Goal: Task Accomplishment & Management: Manage account settings

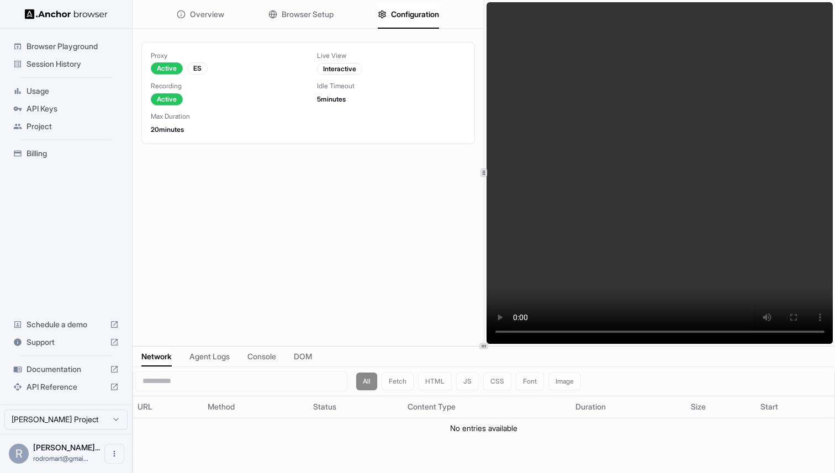
click at [68, 62] on span "Session History" at bounding box center [72, 64] width 92 height 11
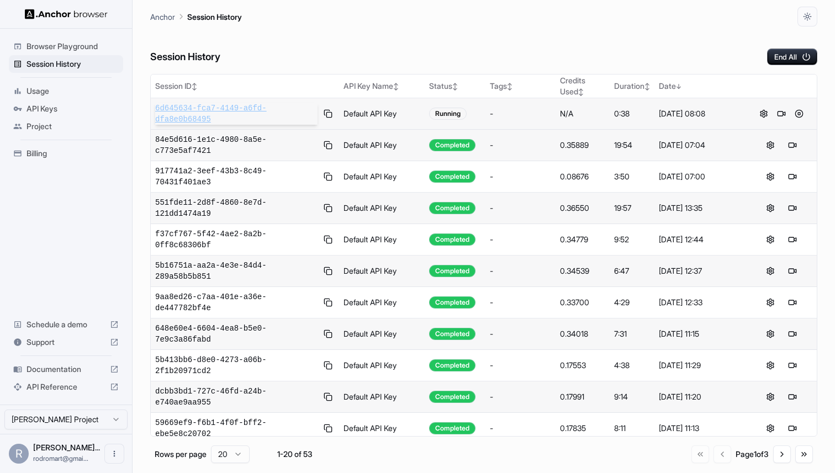
click at [179, 110] on span "6d645634-fca7-4149-a6fd-dfa8e0b68495" at bounding box center [236, 114] width 162 height 22
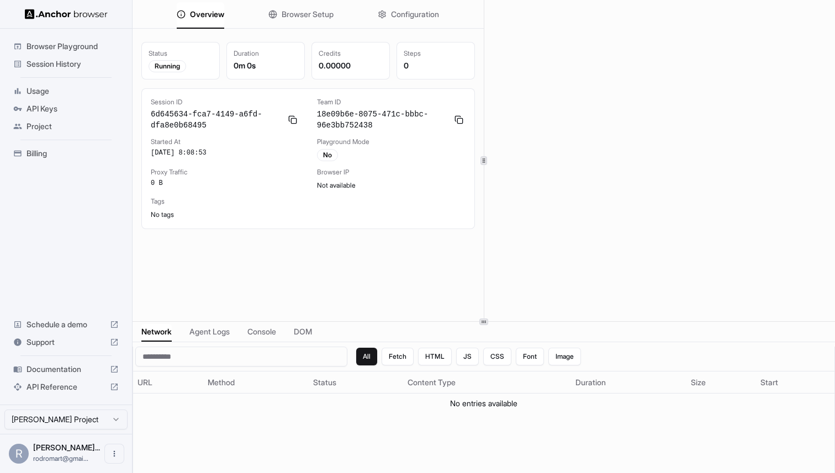
click at [482, 321] on icon at bounding box center [484, 322] width 6 height 6
click at [268, 335] on span "Console" at bounding box center [261, 331] width 29 height 11
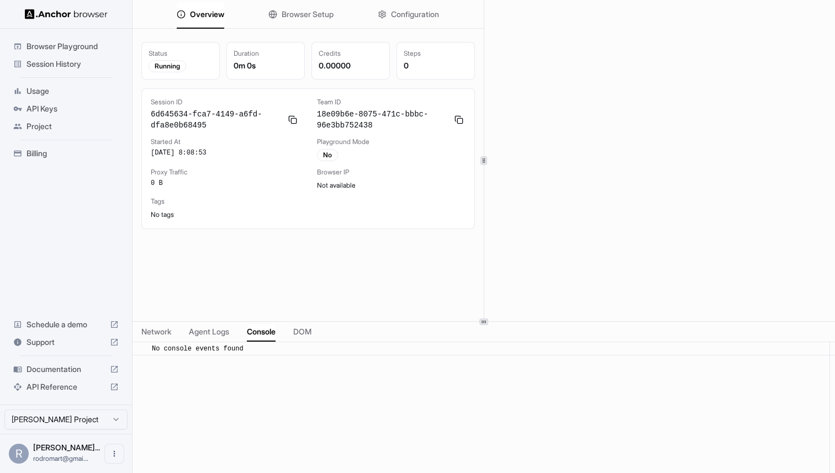
click at [218, 331] on span "Agent Logs" at bounding box center [209, 331] width 40 height 11
click at [159, 331] on span "Network" at bounding box center [156, 331] width 30 height 11
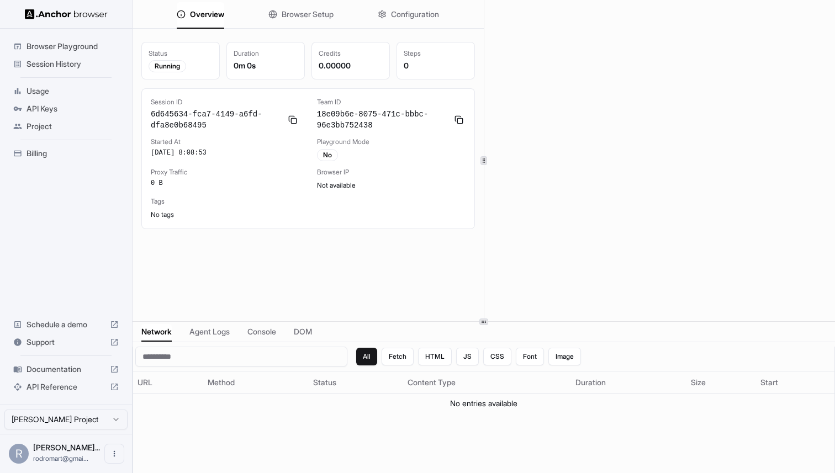
click at [301, 329] on span "DOM" at bounding box center [303, 331] width 18 height 11
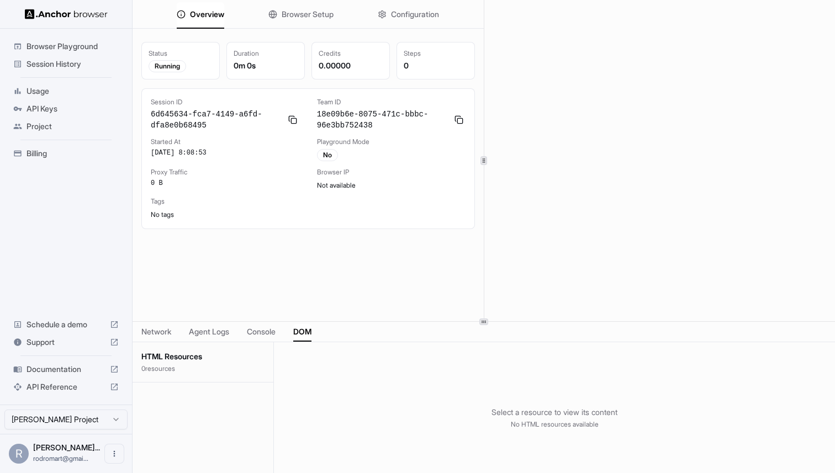
click at [304, 12] on span "Browser Setup" at bounding box center [308, 14] width 52 height 11
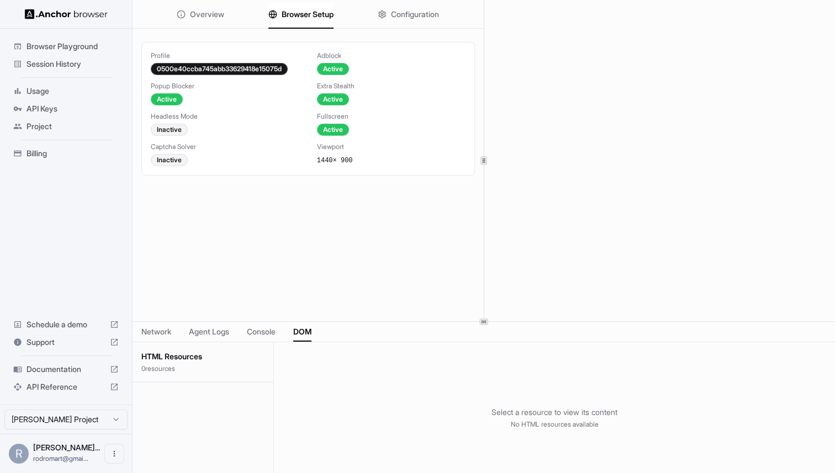
click at [391, 14] on span "Configuration" at bounding box center [415, 14] width 48 height 11
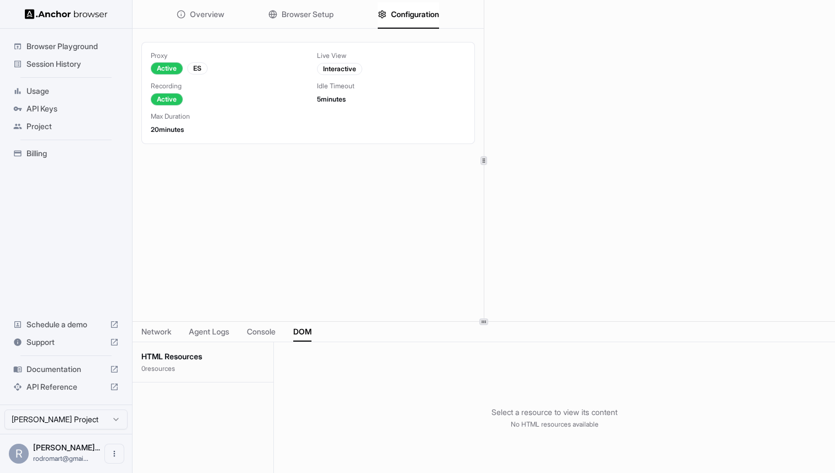
click at [204, 15] on span "Overview" at bounding box center [207, 14] width 34 height 11
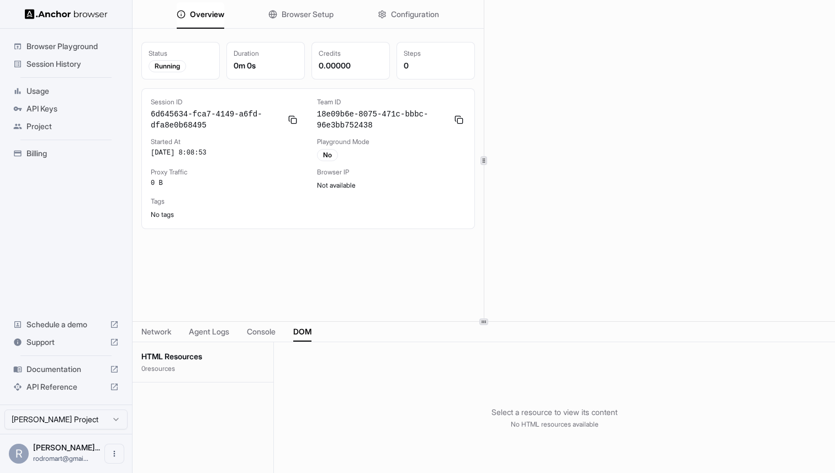
click at [62, 62] on span "Session History" at bounding box center [72, 64] width 92 height 11
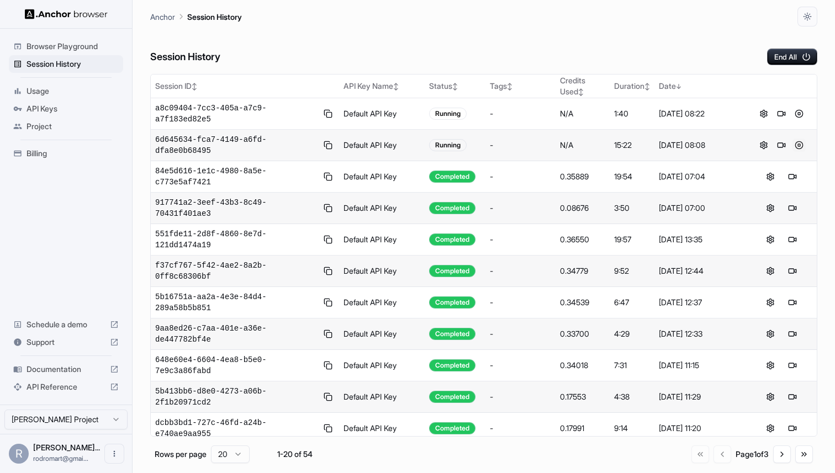
click at [798, 145] on button at bounding box center [798, 145] width 13 height 13
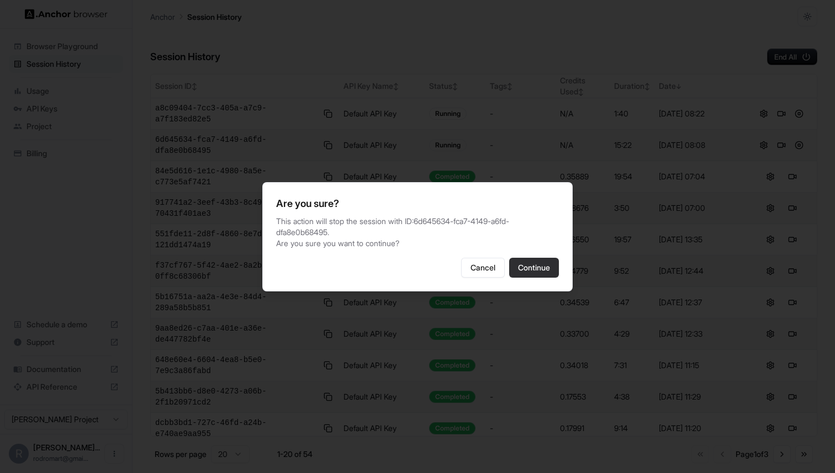
click at [529, 273] on button "Continue" at bounding box center [534, 268] width 50 height 20
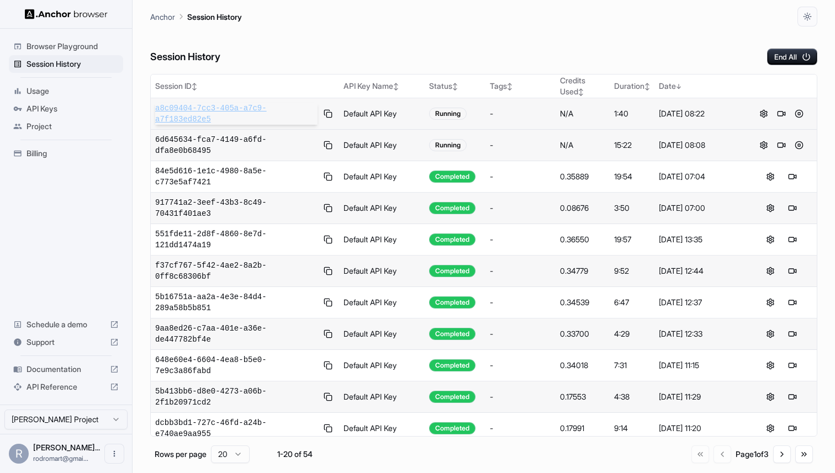
click at [215, 105] on span "a8c09404-7cc3-405a-a7c9-a7f183ed82e5" at bounding box center [236, 114] width 162 height 22
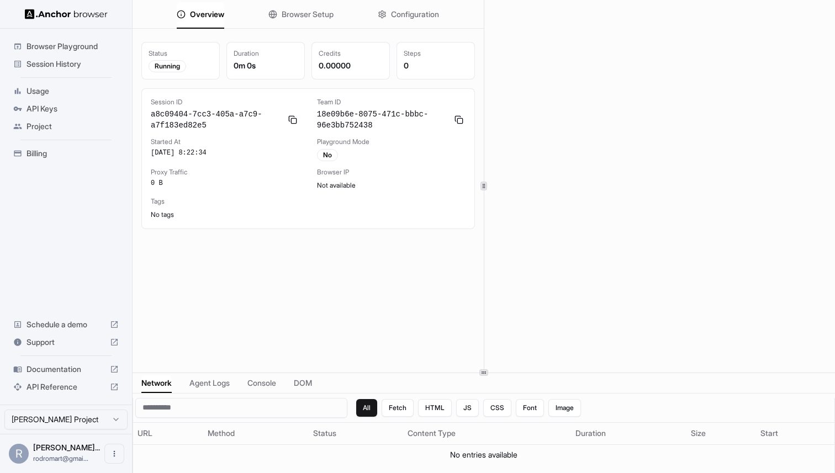
click at [498, 373] on div at bounding box center [483, 373] width 702 height 1
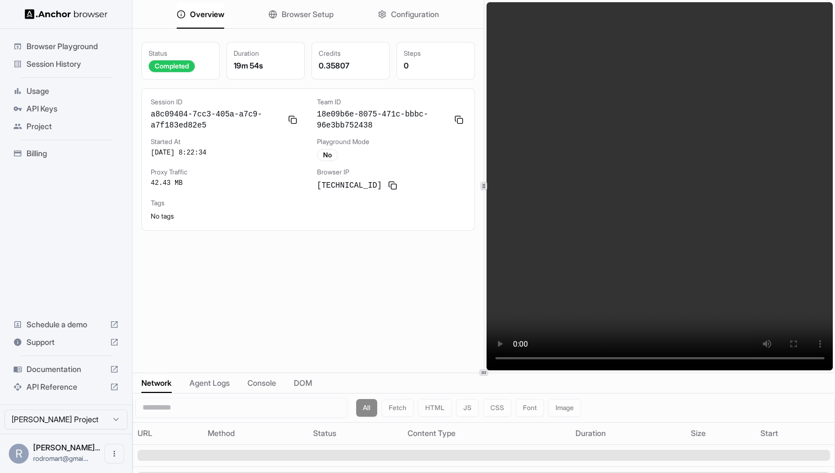
click at [73, 63] on span "Session History" at bounding box center [72, 64] width 92 height 11
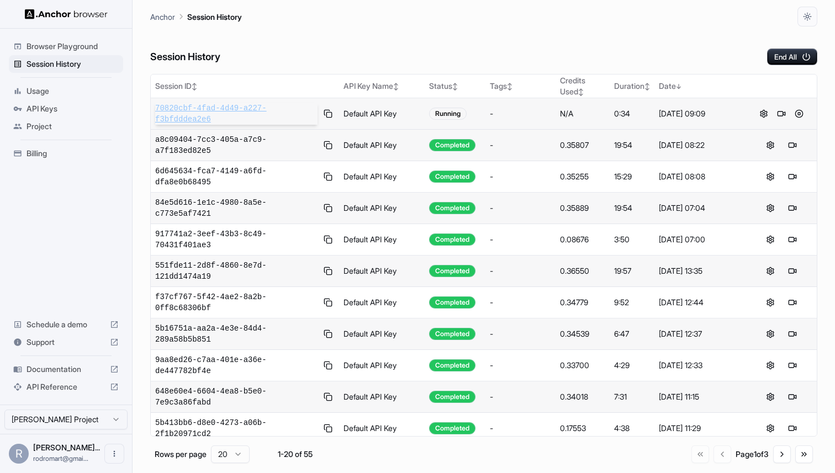
click at [188, 113] on span "70820cbf-4fad-4d49-a227-f3bfdddea2e6" at bounding box center [236, 114] width 162 height 22
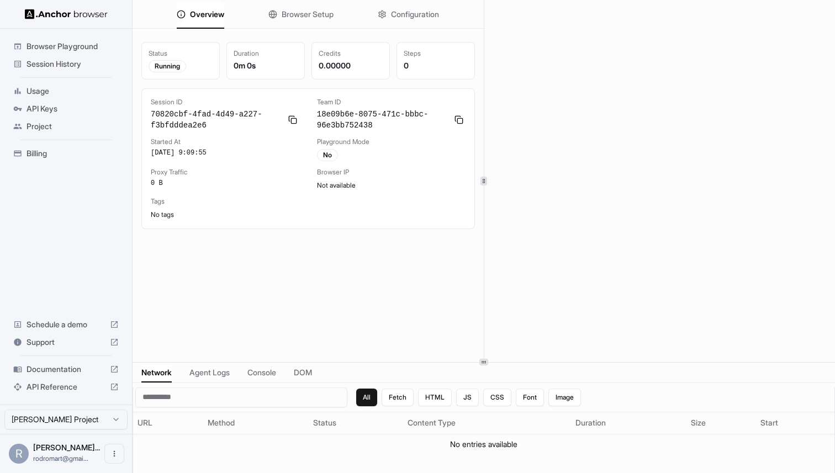
click at [503, 362] on div at bounding box center [483, 362] width 702 height 1
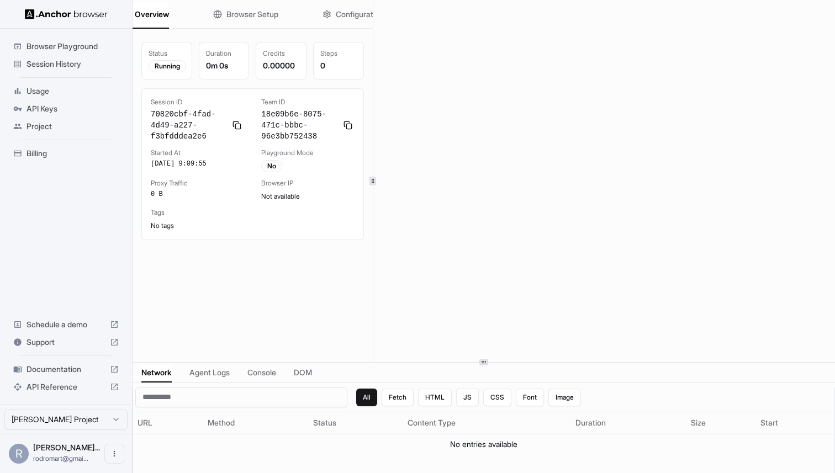
click at [372, 220] on div "Overview Browser Setup Configuration Status Running Duration 0m 0s Credits 0.00…" at bounding box center [483, 181] width 702 height 362
click at [149, 16] on span "Overview" at bounding box center [152, 14] width 34 height 11
click at [70, 61] on span "Session History" at bounding box center [72, 64] width 92 height 11
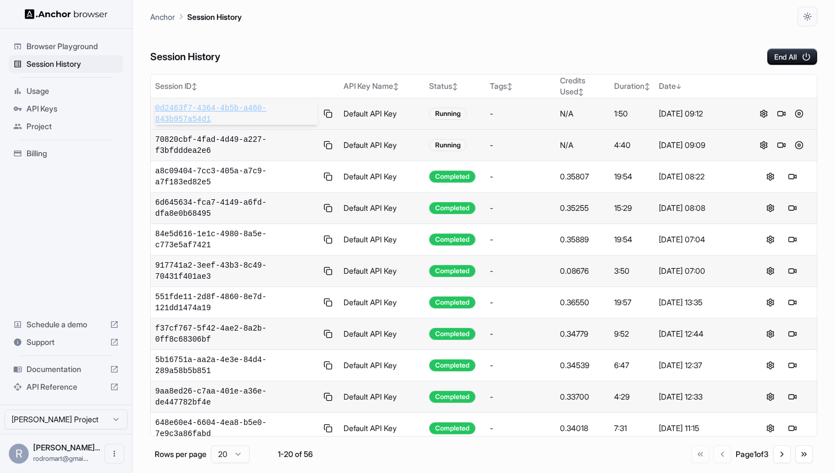
click at [204, 110] on span "0d2463f7-4364-4b5b-a460-843b957a54d1" at bounding box center [236, 114] width 162 height 22
click at [793, 55] on button "End All" at bounding box center [792, 57] width 50 height 17
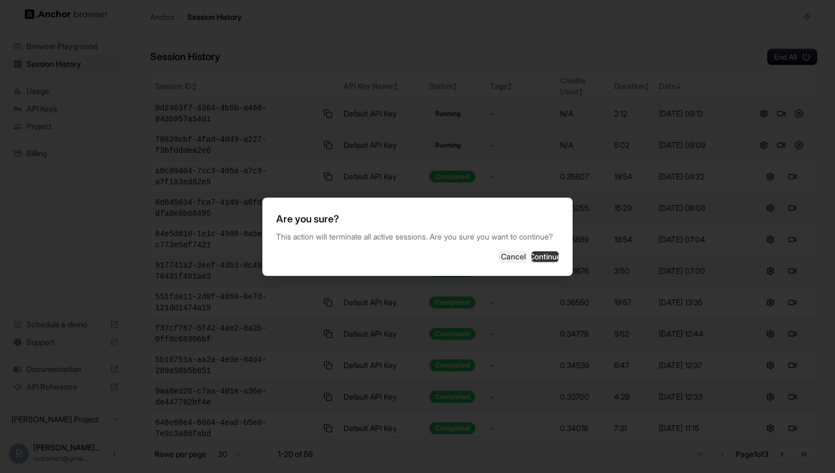
click at [546, 261] on button "Continue" at bounding box center [545, 256] width 28 height 11
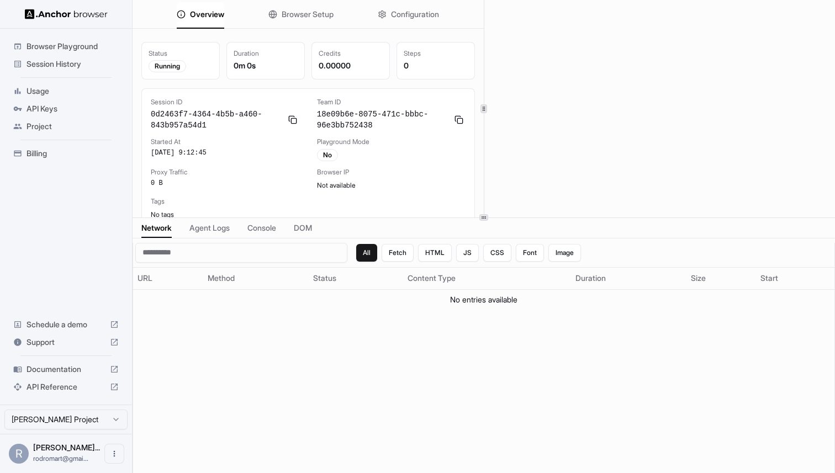
scroll to position [8, 0]
